Goal: Information Seeking & Learning: Compare options

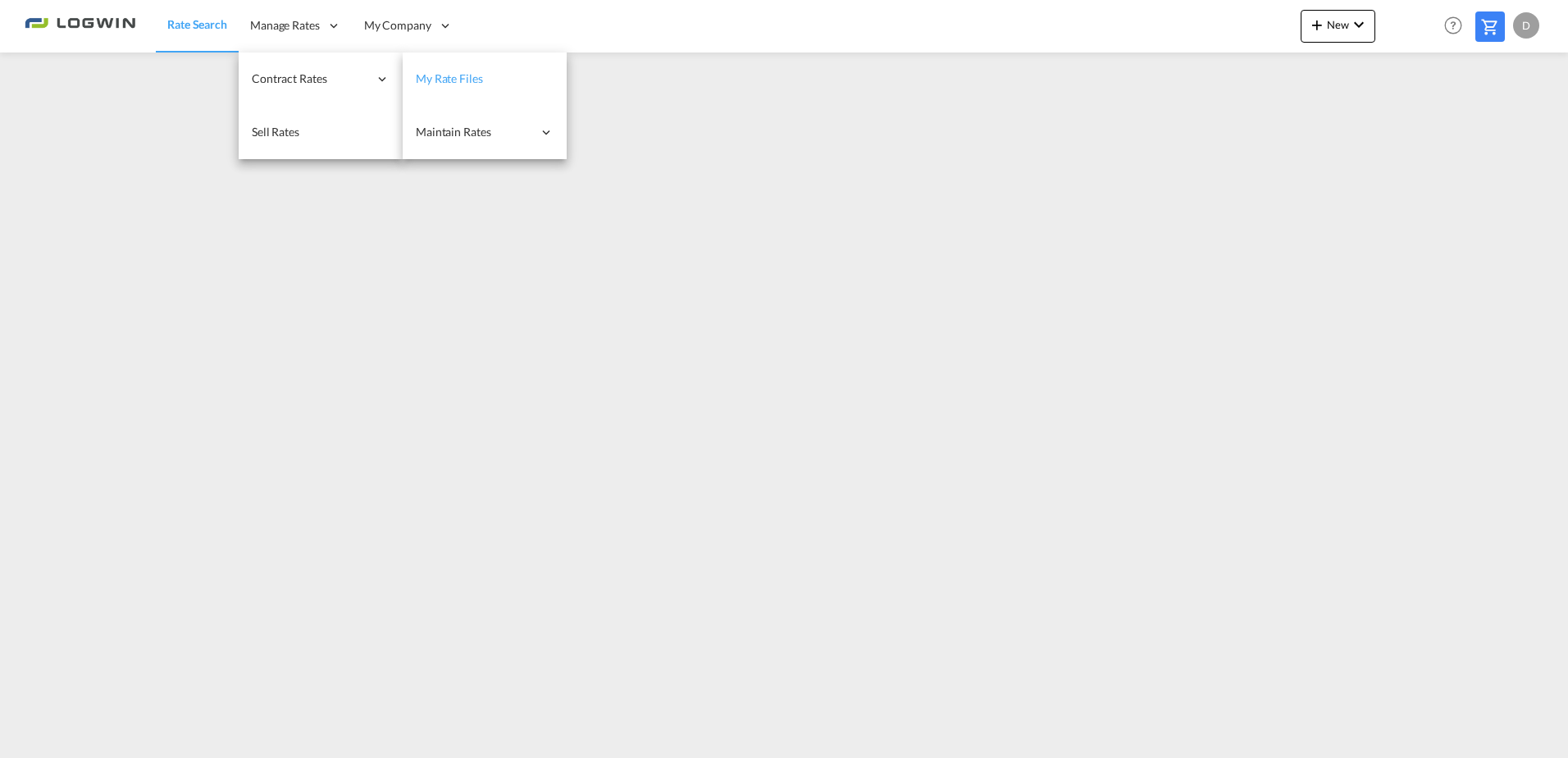
click at [502, 82] on link "My Rate Files" at bounding box center [485, 79] width 164 height 53
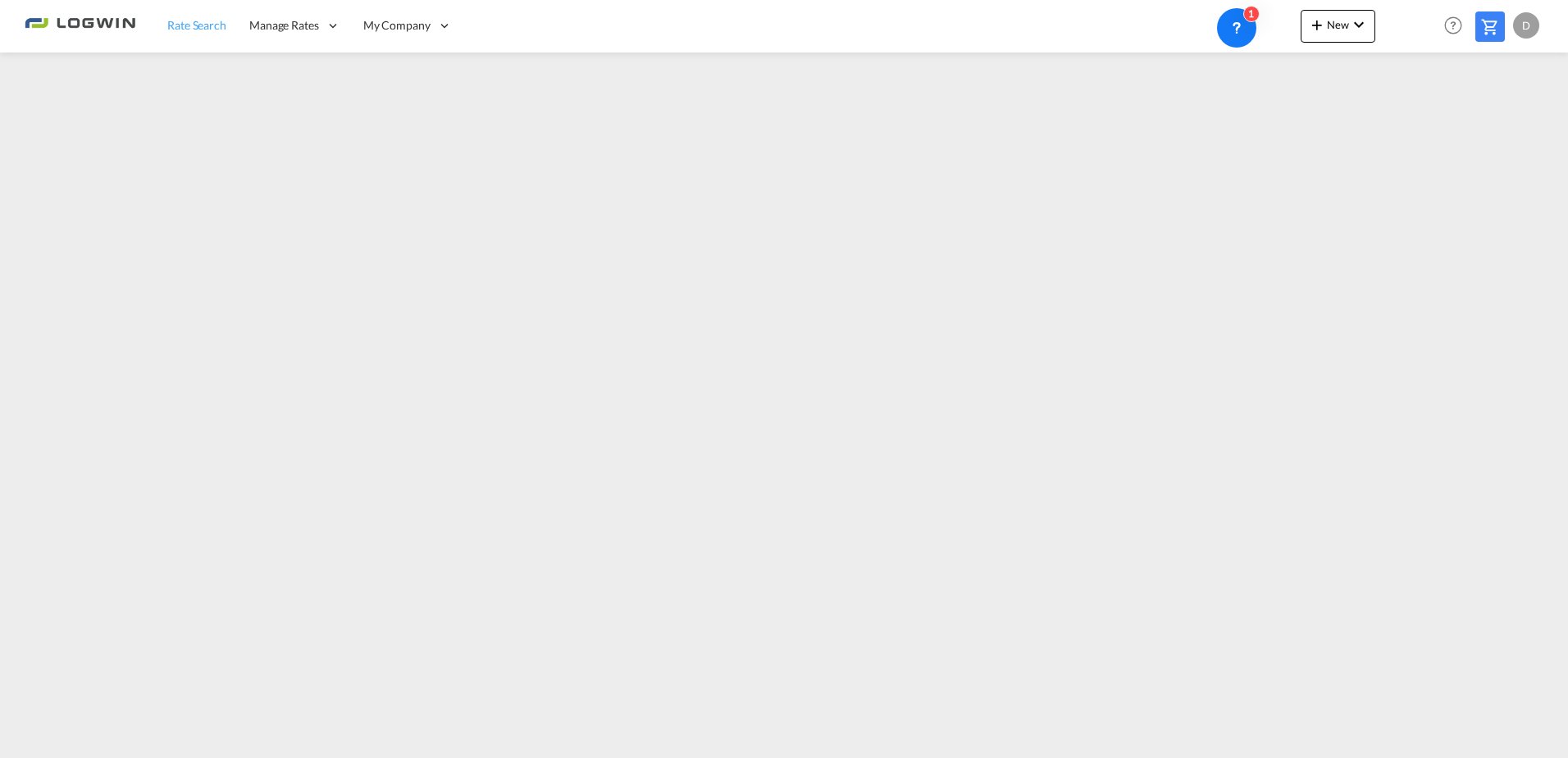
drag, startPoint x: 212, startPoint y: 16, endPoint x: 212, endPoint y: 33, distance: 17.0
click at [212, 16] on link "Rate Search" at bounding box center [197, 26] width 82 height 53
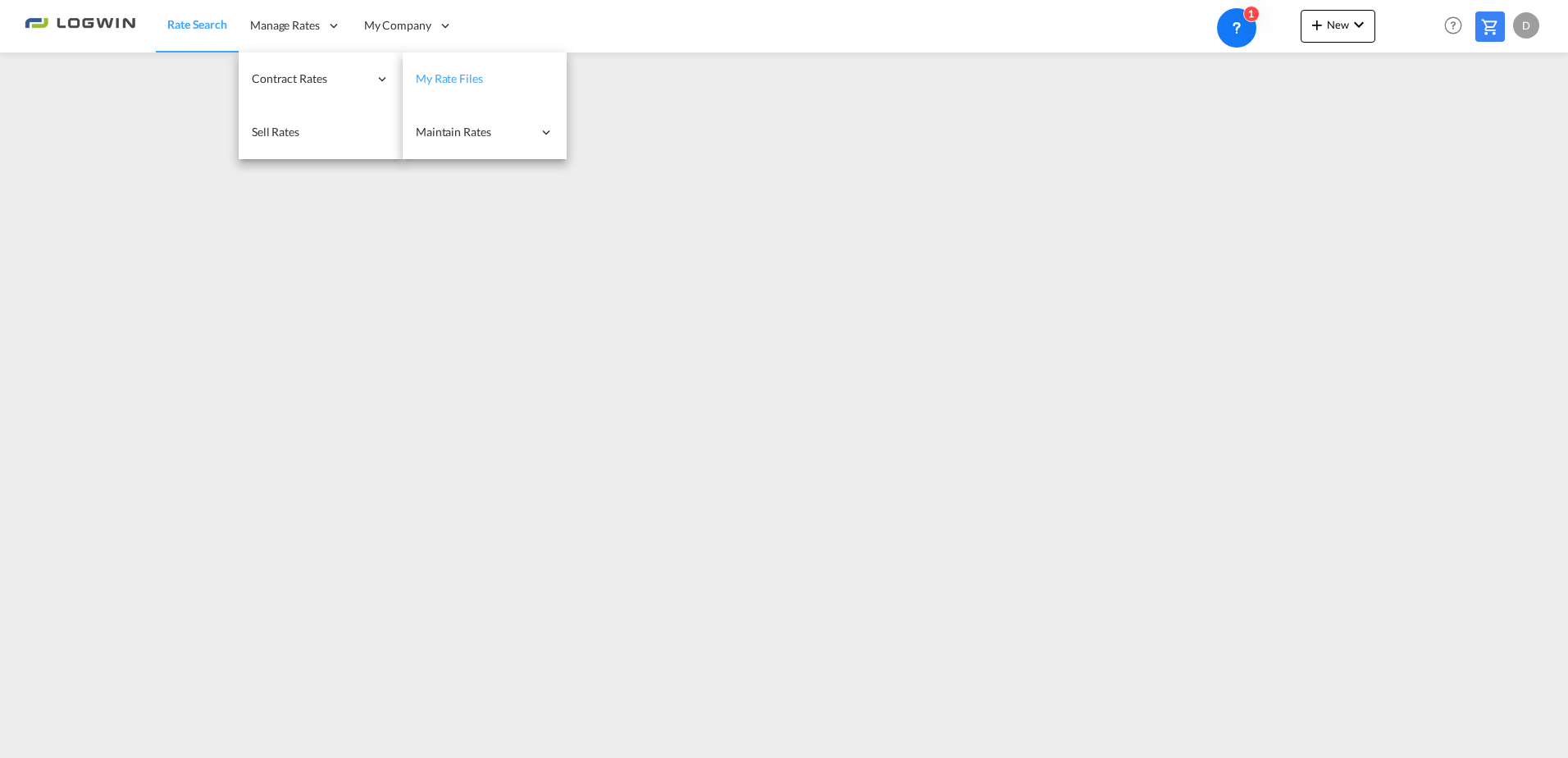
drag, startPoint x: 462, startPoint y: 68, endPoint x: 464, endPoint y: 76, distance: 8.2
click at [463, 68] on link "My Rate Files" at bounding box center [485, 79] width 164 height 53
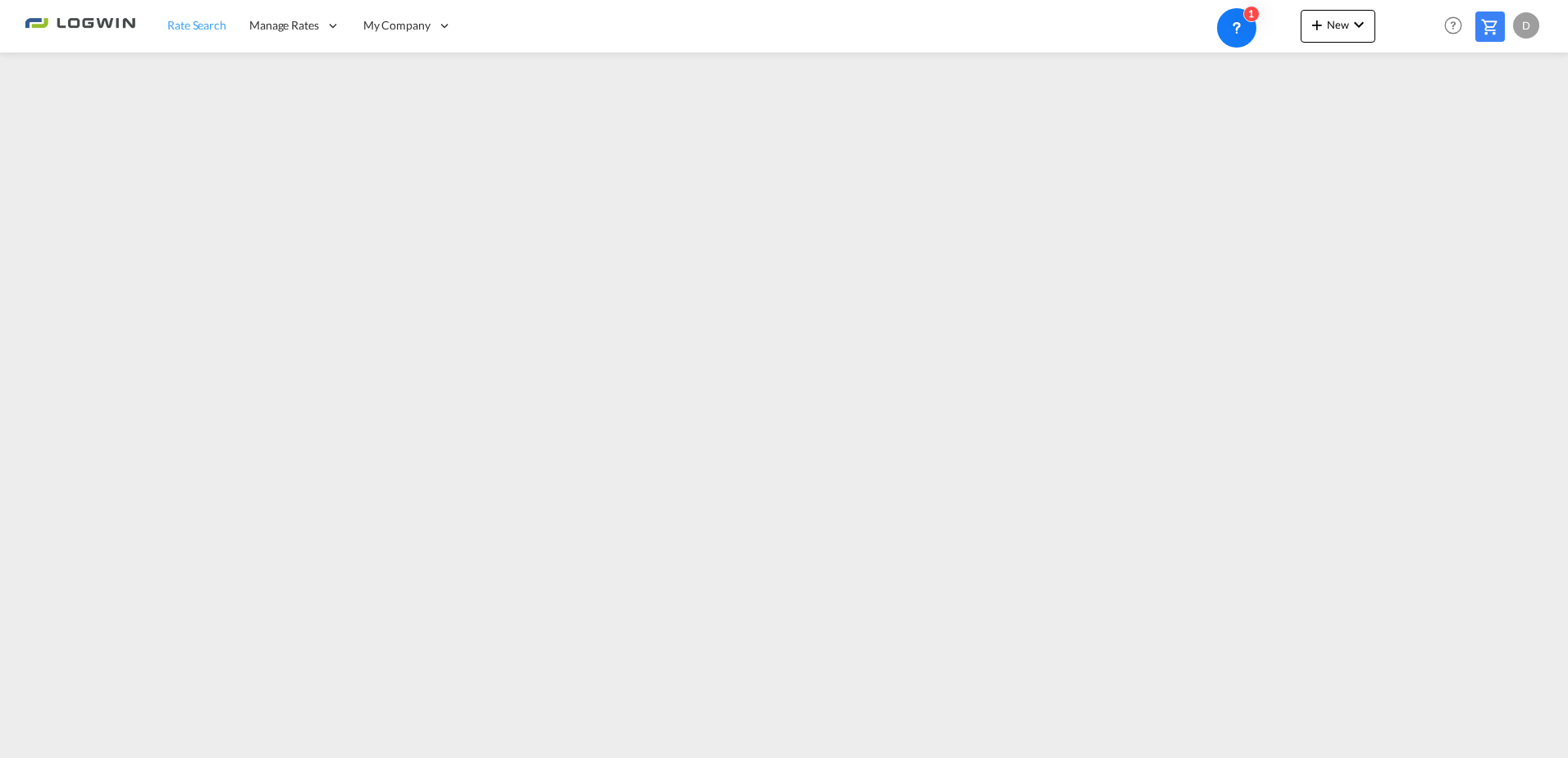
drag, startPoint x: 190, startPoint y: 21, endPoint x: 196, endPoint y: 32, distance: 12.5
click at [190, 21] on span "Rate Search" at bounding box center [197, 25] width 59 height 14
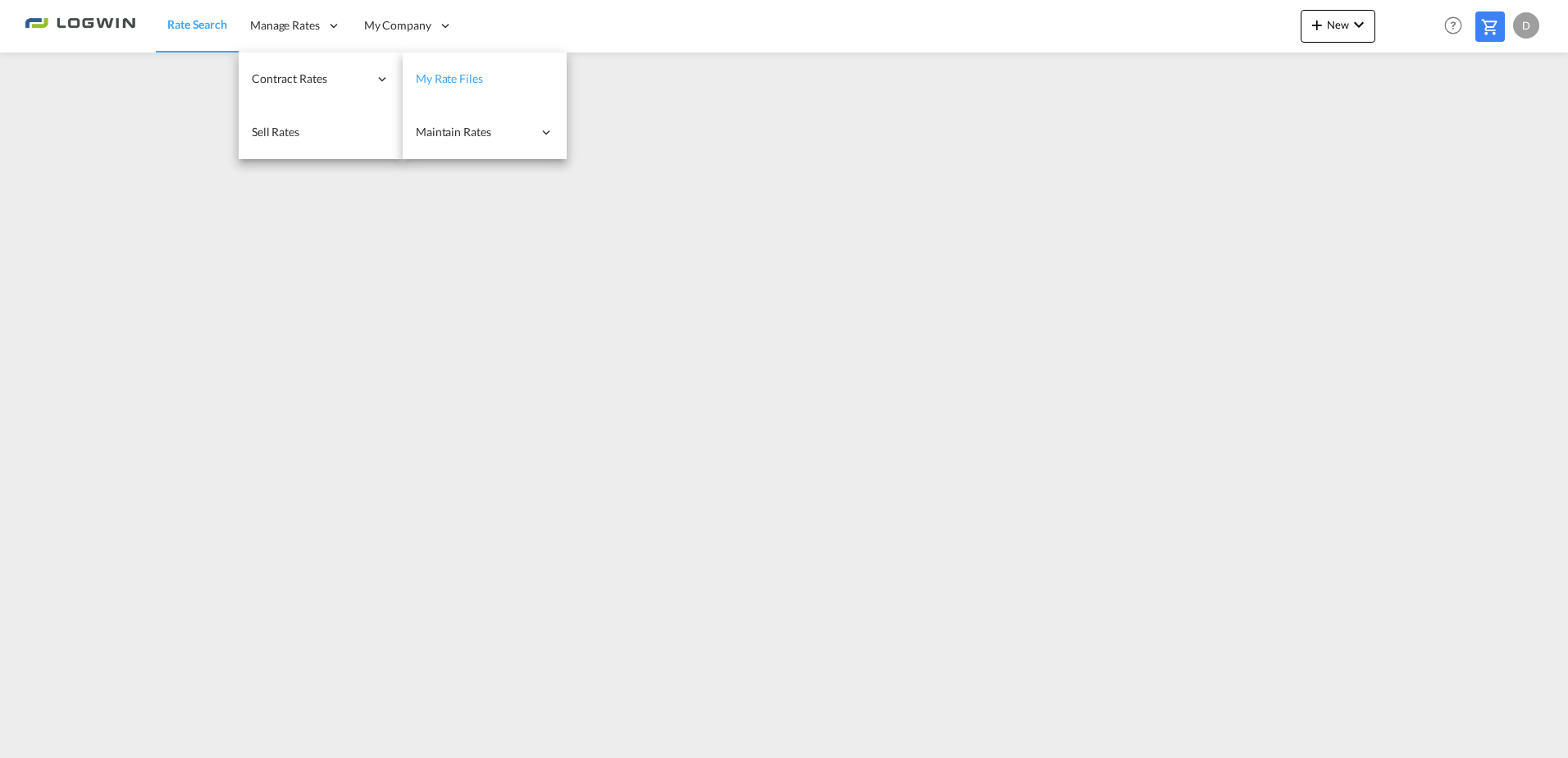
click at [488, 69] on link "My Rate Files" at bounding box center [485, 79] width 164 height 53
